Goal: Find specific page/section: Find specific page/section

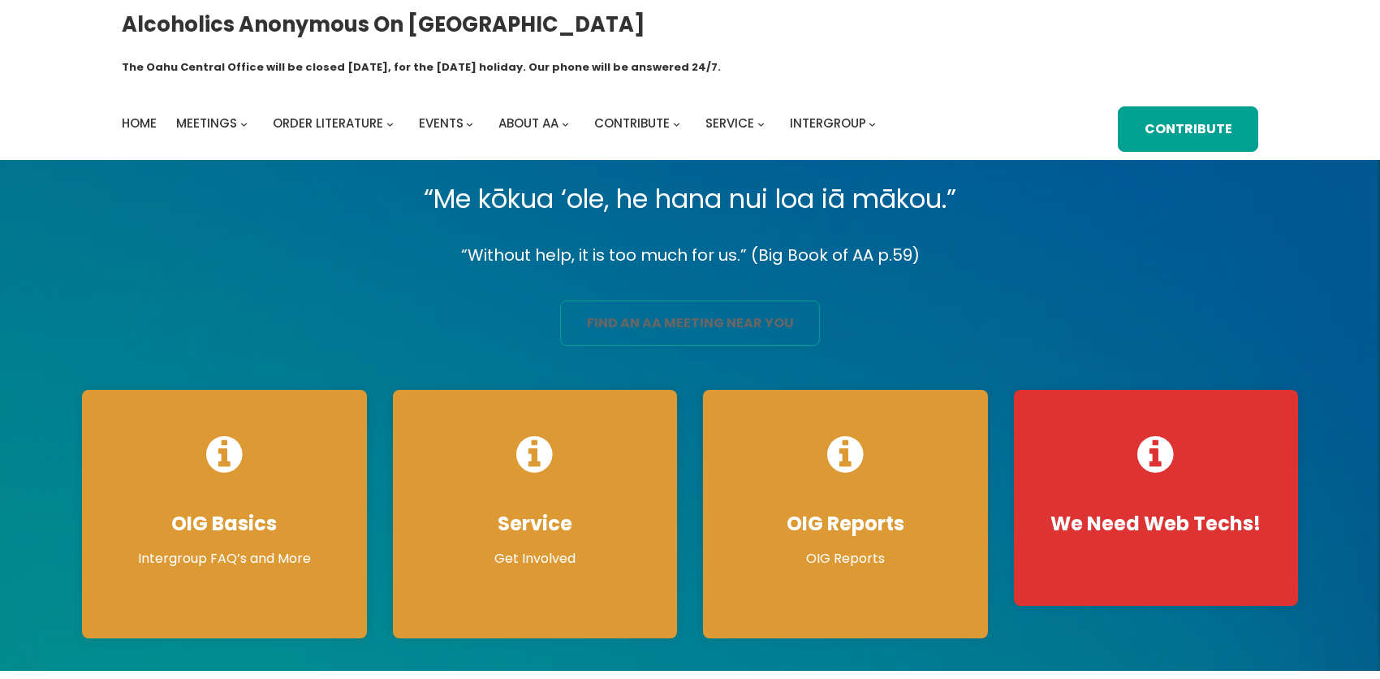
click at [658, 312] on link "find an aa meeting near you" at bounding box center [690, 322] width 260 height 45
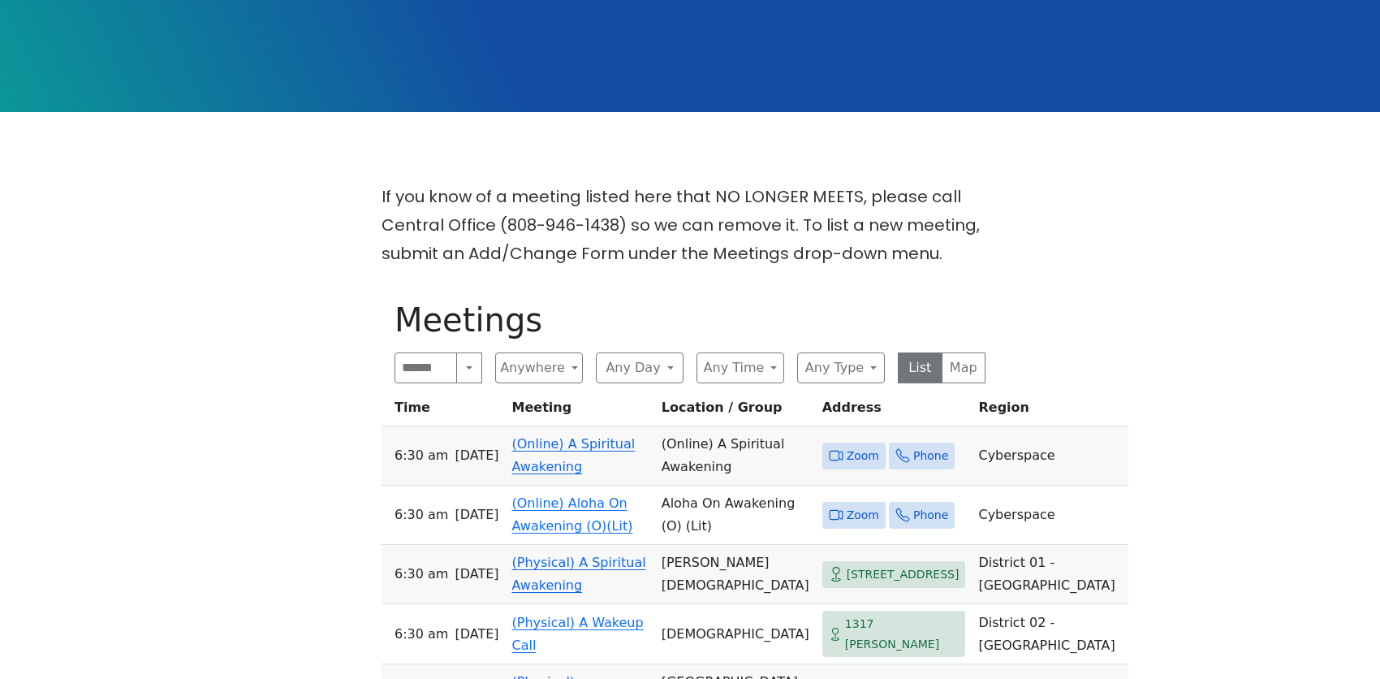
scroll to position [406, 0]
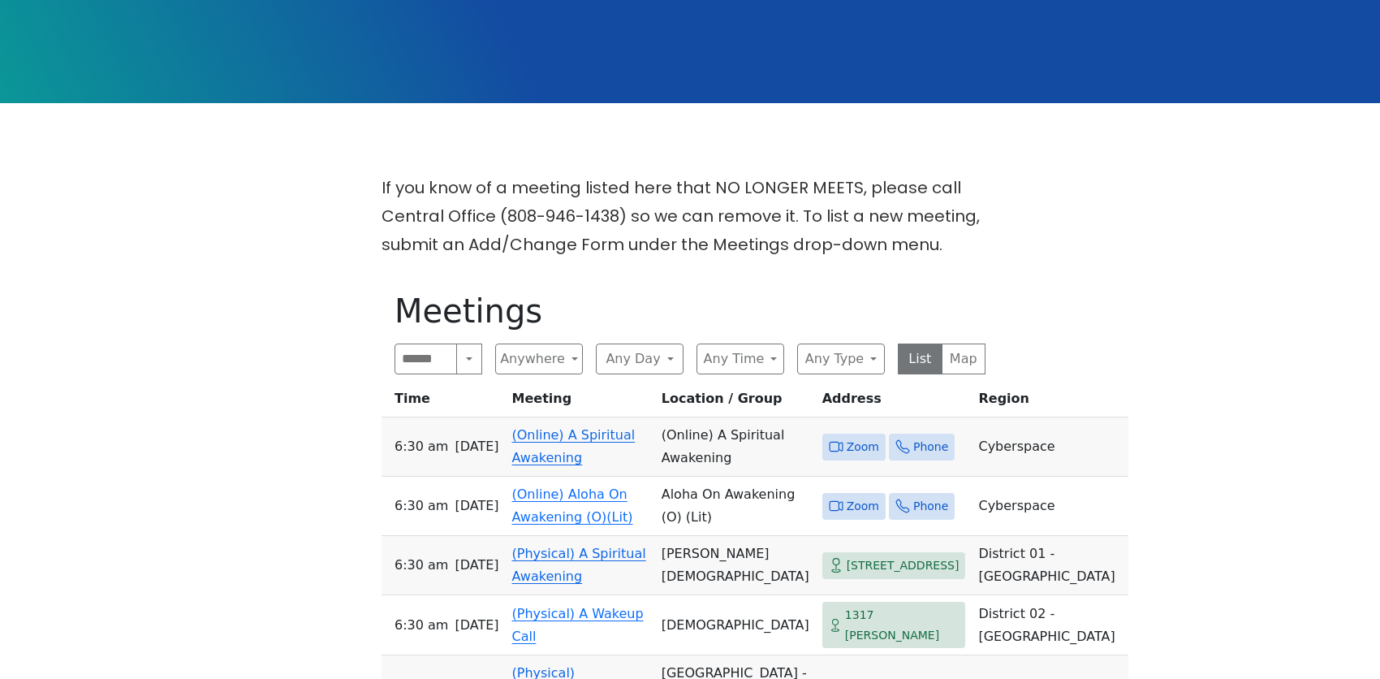
click at [546, 486] on link "(Online) Aloha On Awakening (O)(Lit)" at bounding box center [572, 505] width 121 height 38
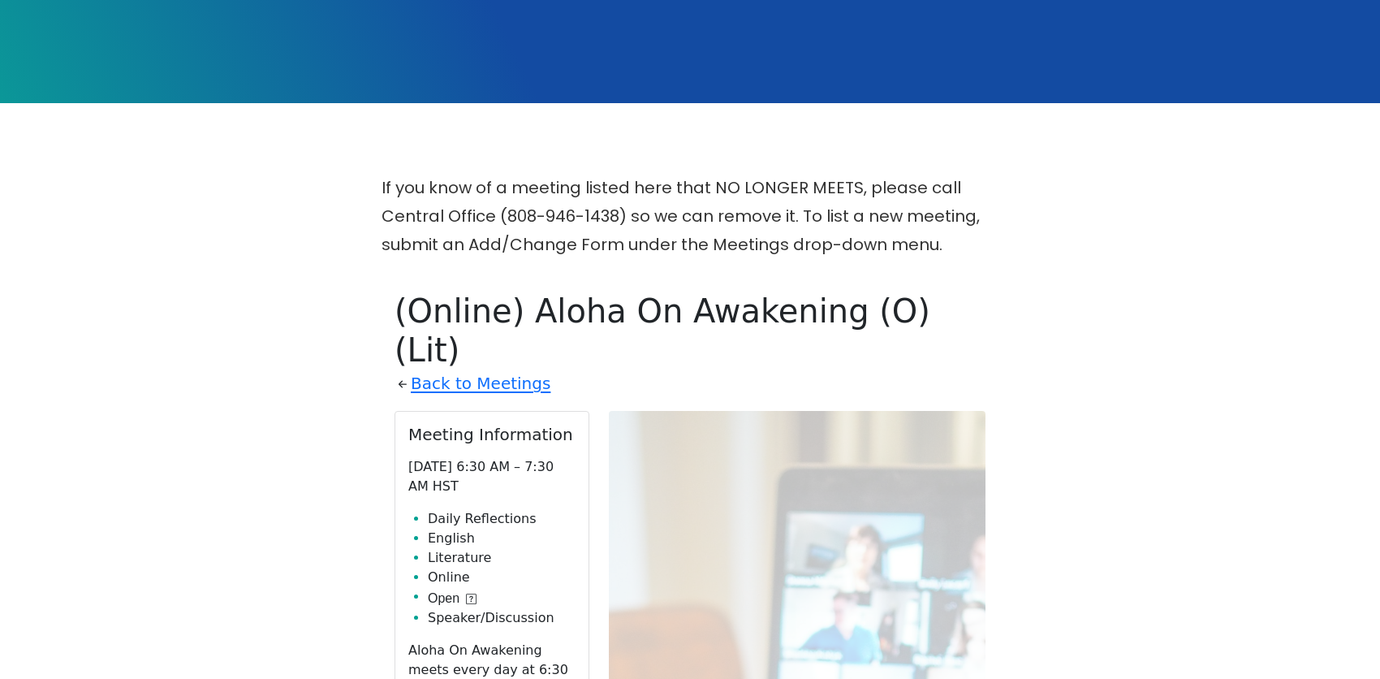
scroll to position [597, 0]
